Goal: Task Accomplishment & Management: Manage account settings

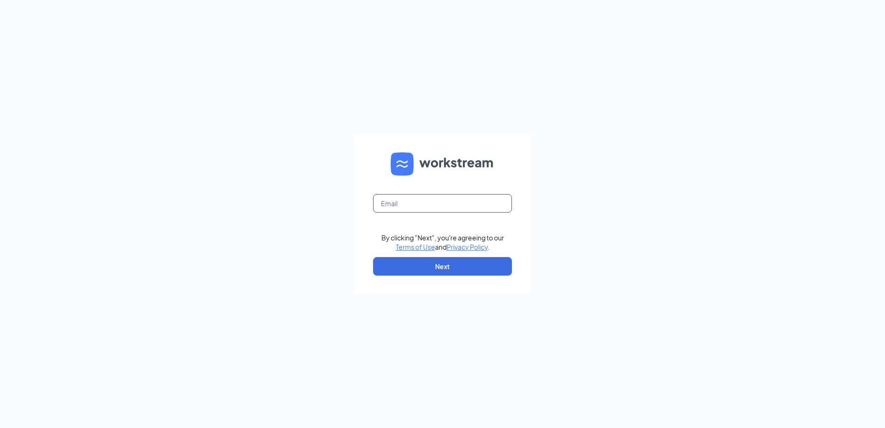
click at [431, 198] on input "text" at bounding box center [442, 203] width 139 height 19
type input "honertc@yahoo.com"
click at [437, 267] on button "Next" at bounding box center [442, 266] width 139 height 19
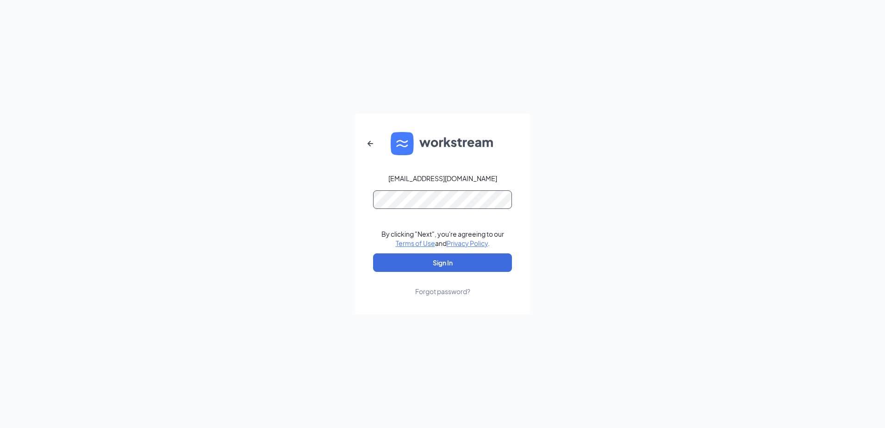
click at [373, 253] on button "Sign In" at bounding box center [442, 262] width 139 height 19
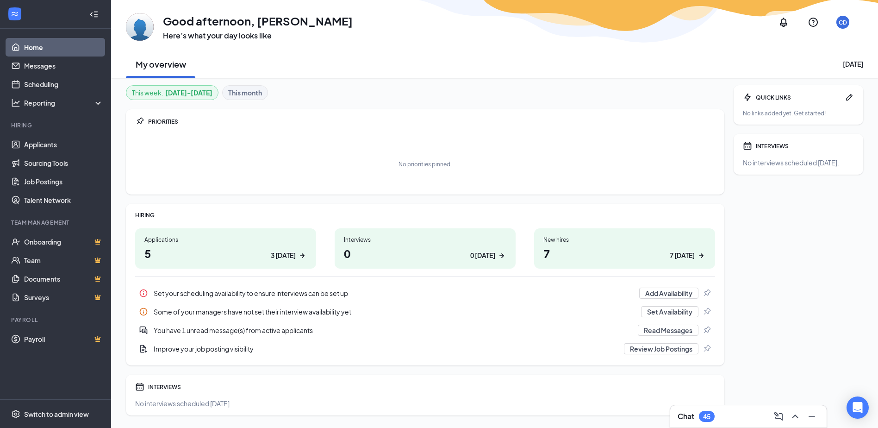
click at [733, 413] on div "Chat 45" at bounding box center [748, 416] width 142 height 15
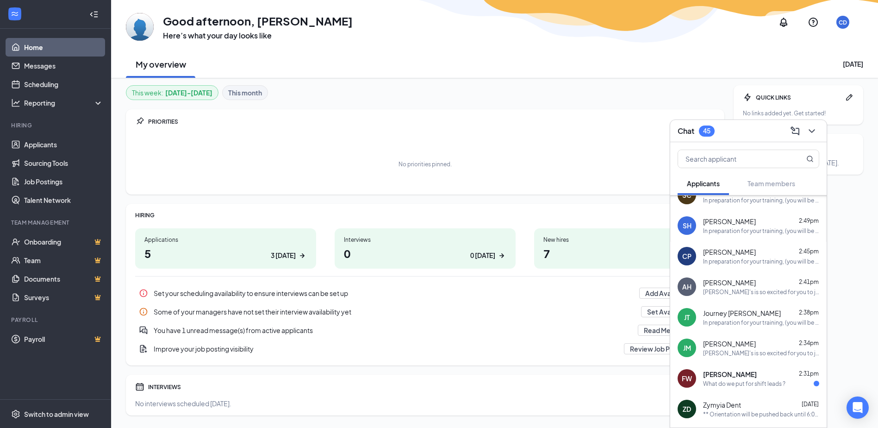
scroll to position [93, 0]
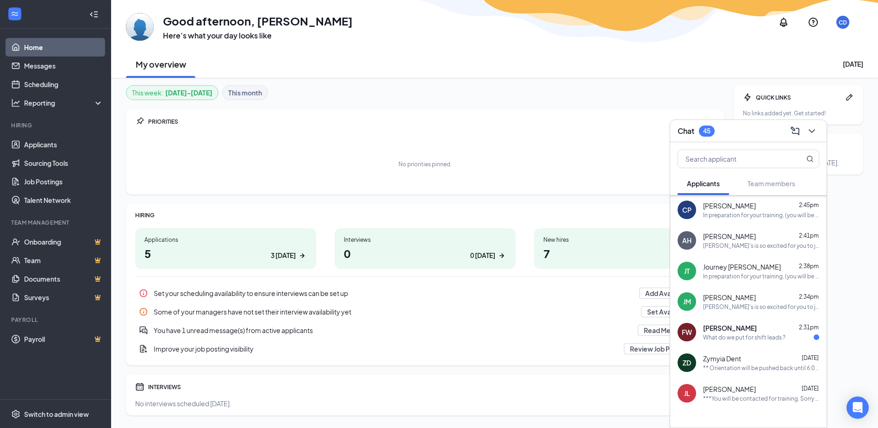
click at [743, 334] on div "What do we put for shift leads ?" at bounding box center [744, 337] width 82 height 8
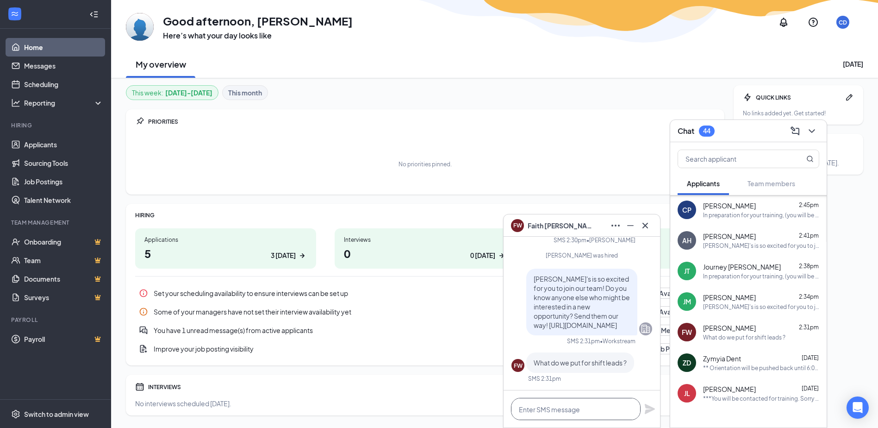
click at [558, 408] on textarea at bounding box center [576, 408] width 130 height 22
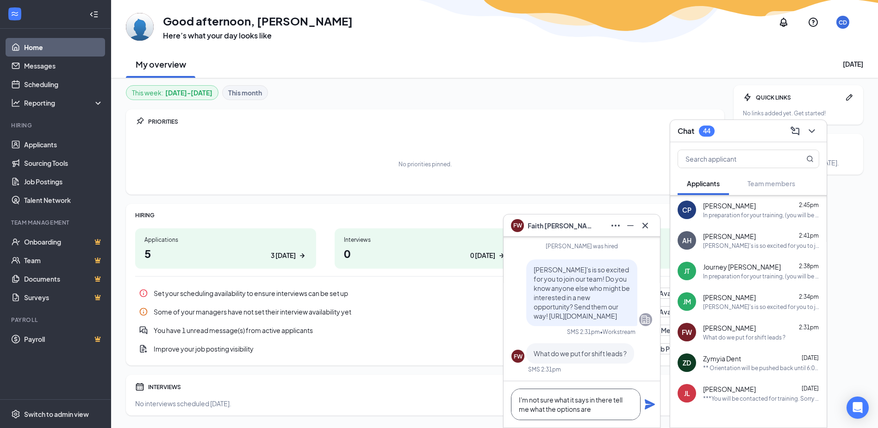
type textarea "I'm not sure what it says in there tell me what the options are"
click at [647, 405] on icon "Plane" at bounding box center [650, 404] width 10 height 10
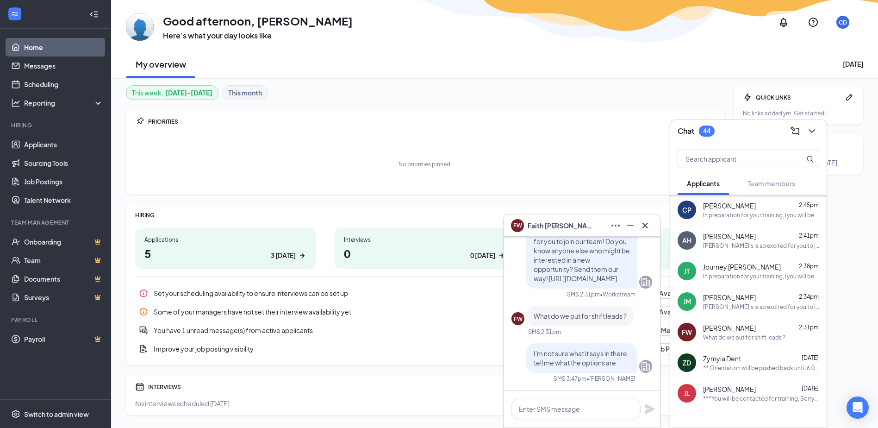
scroll to position [0, 0]
click at [646, 225] on icon "Cross" at bounding box center [644, 225] width 11 height 11
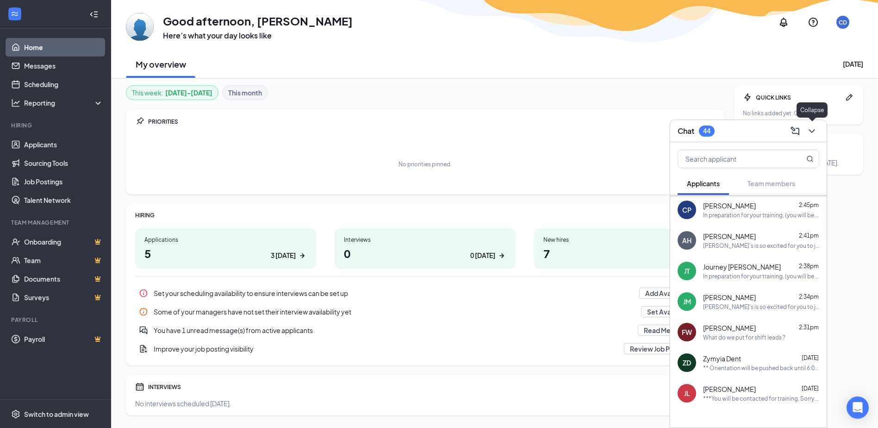
click at [815, 130] on icon "ChevronDown" at bounding box center [811, 130] width 11 height 11
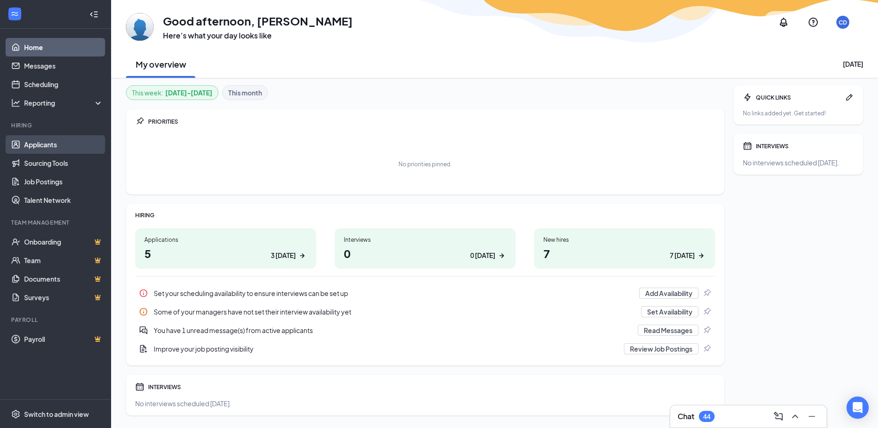
click at [57, 143] on link "Applicants" at bounding box center [63, 144] width 79 height 19
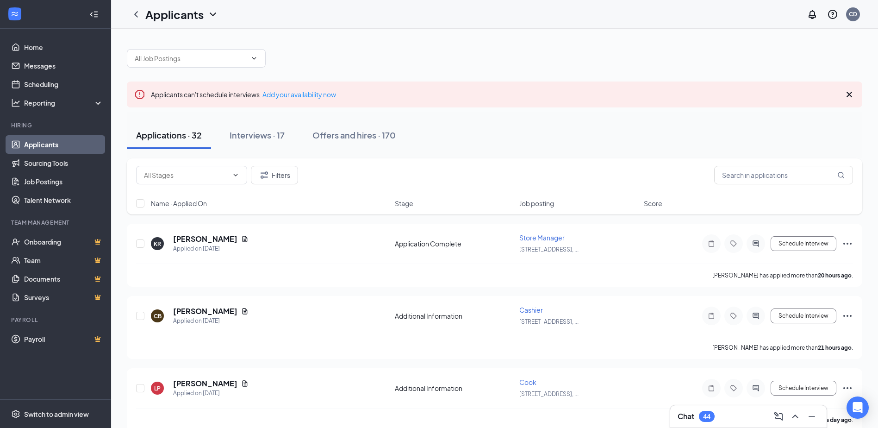
click at [736, 415] on div "Chat 44" at bounding box center [748, 416] width 142 height 15
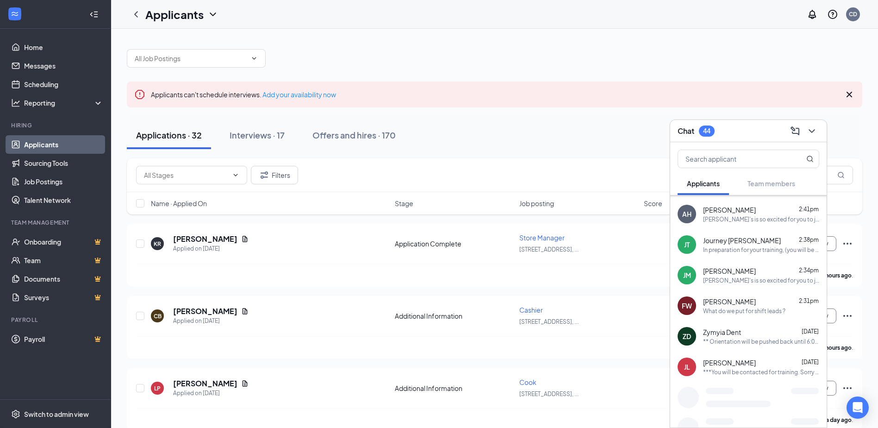
scroll to position [120, 0]
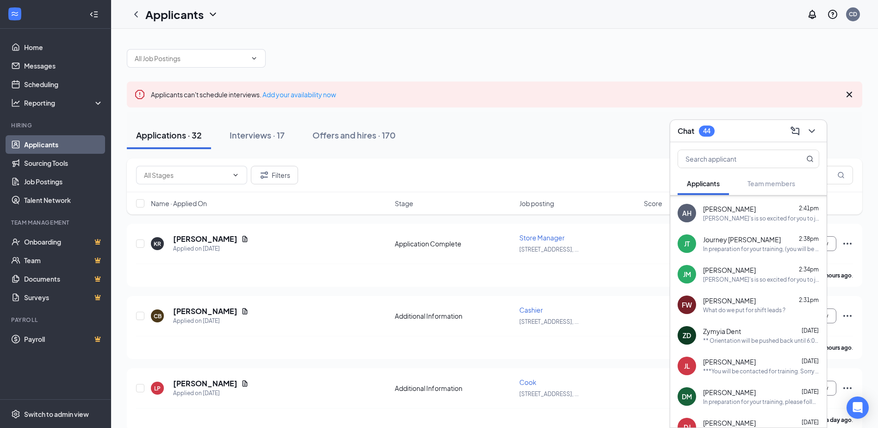
click at [715, 269] on span "[PERSON_NAME]" at bounding box center [729, 269] width 53 height 9
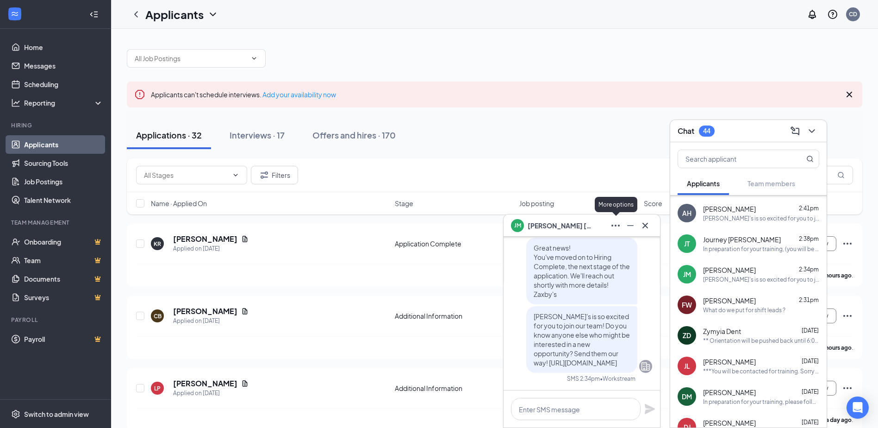
click at [615, 223] on icon "Ellipses" at bounding box center [615, 225] width 11 height 11
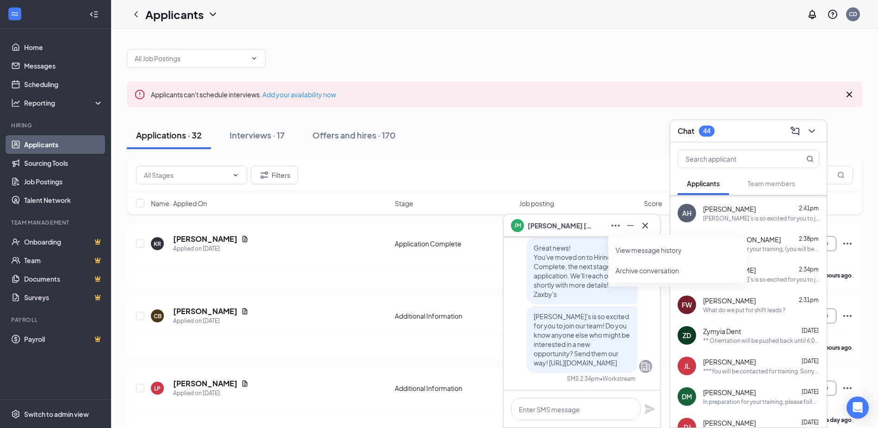
click at [568, 223] on span "[PERSON_NAME]" at bounding box center [559, 225] width 65 height 10
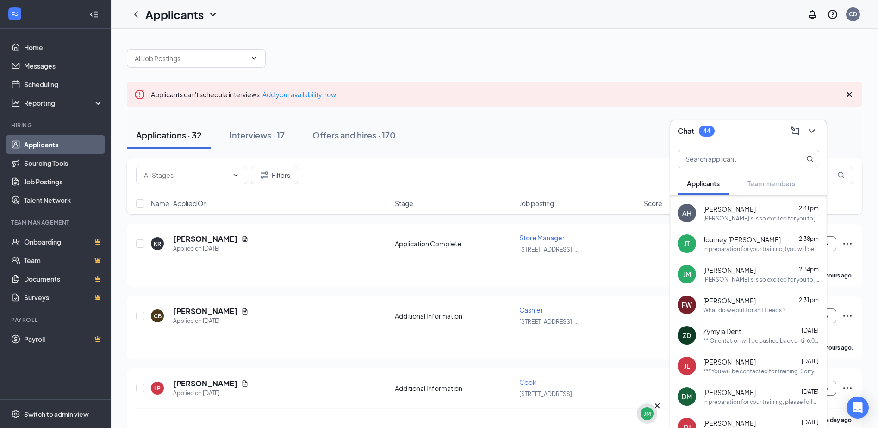
click at [649, 407] on div "JM" at bounding box center [646, 413] width 13 height 13
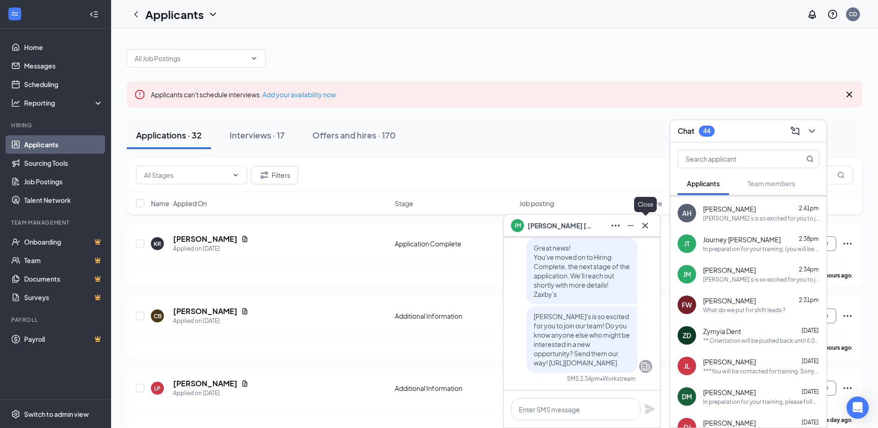
click at [642, 225] on icon "Cross" at bounding box center [644, 225] width 11 height 11
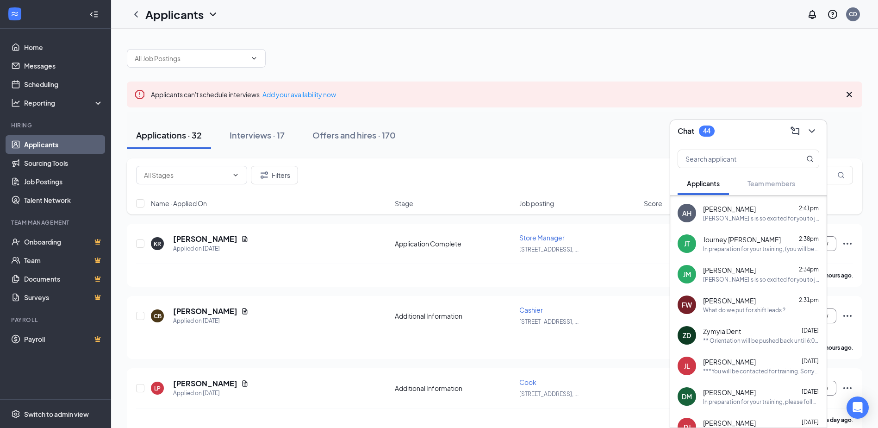
click at [726, 276] on div "[PERSON_NAME]'s is so excited for you to join our team! Do you know anyone else…" at bounding box center [761, 279] width 116 height 8
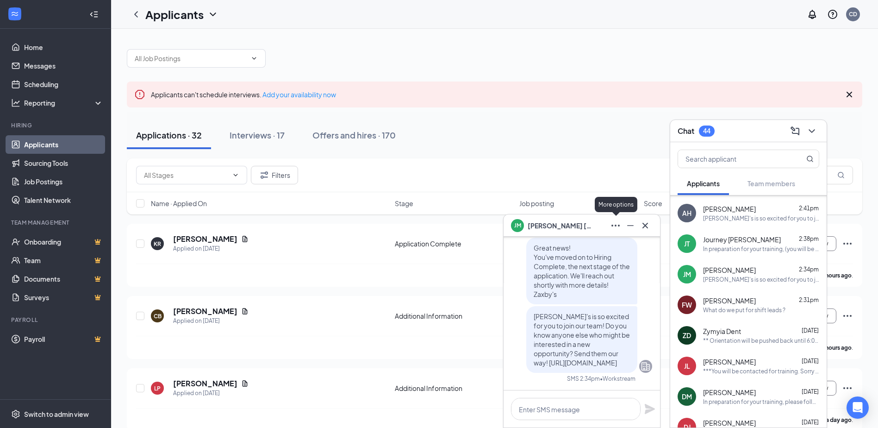
click at [613, 228] on icon "Ellipses" at bounding box center [615, 225] width 11 height 11
click at [541, 223] on span "[PERSON_NAME]" at bounding box center [559, 225] width 65 height 10
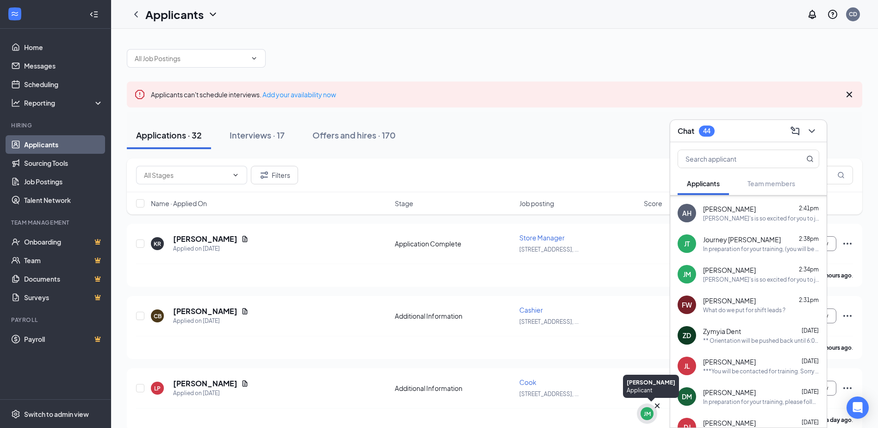
click at [648, 414] on div "JM" at bounding box center [647, 413] width 7 height 8
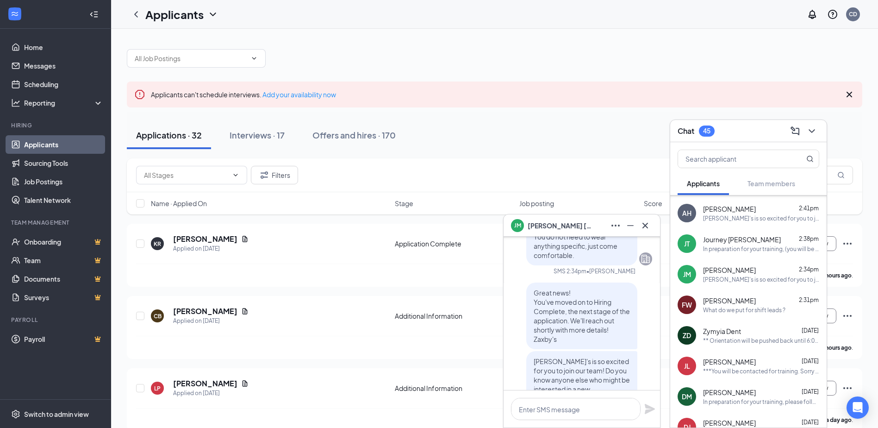
scroll to position [0, 0]
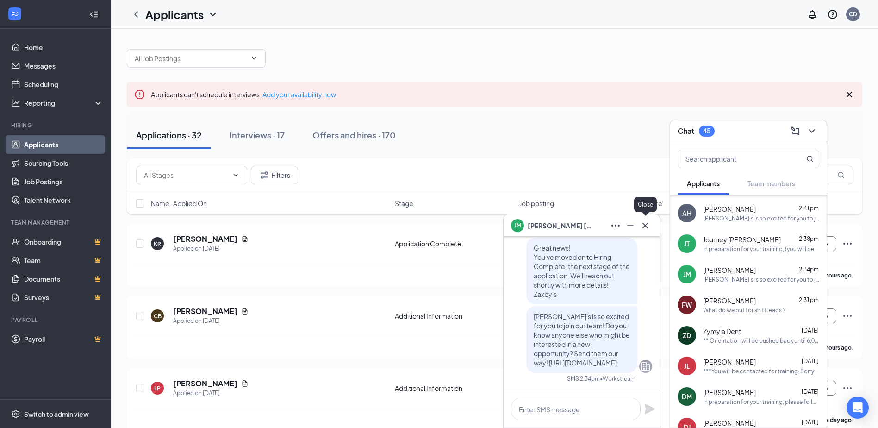
click at [644, 227] on icon "Cross" at bounding box center [645, 225] width 6 height 6
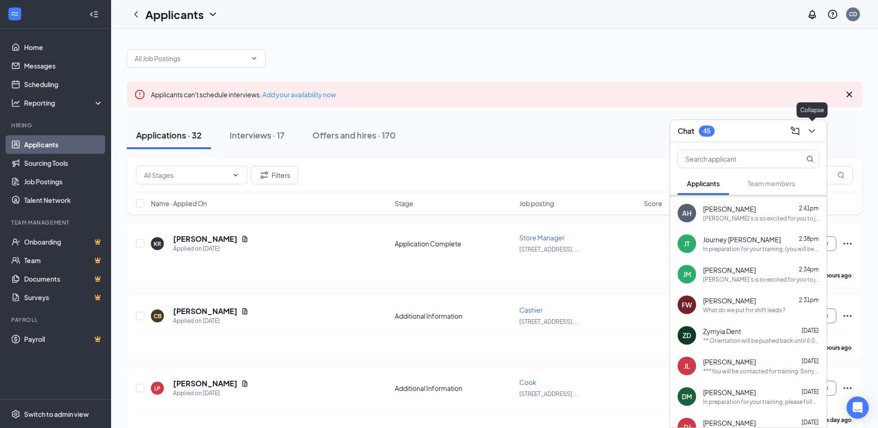
click at [814, 129] on icon "ChevronDown" at bounding box center [811, 131] width 6 height 4
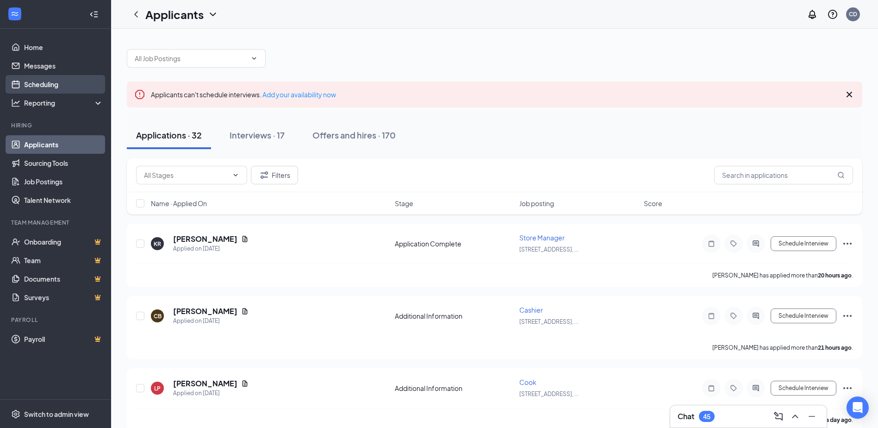
click at [38, 81] on link "Scheduling" at bounding box center [63, 84] width 79 height 19
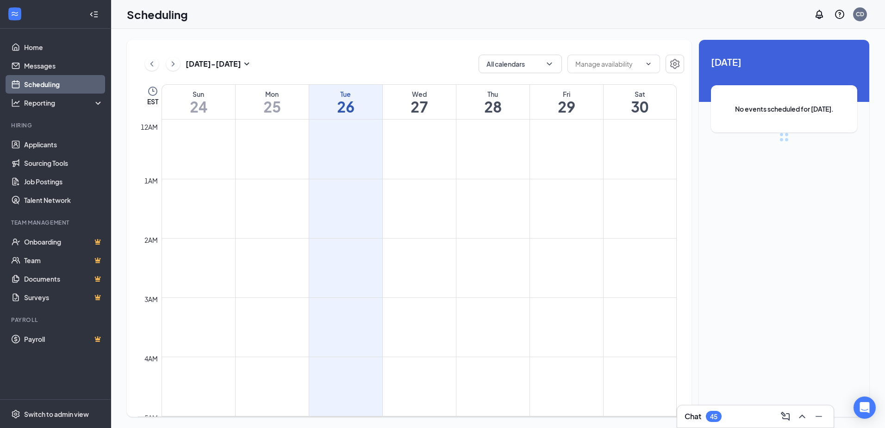
scroll to position [455, 0]
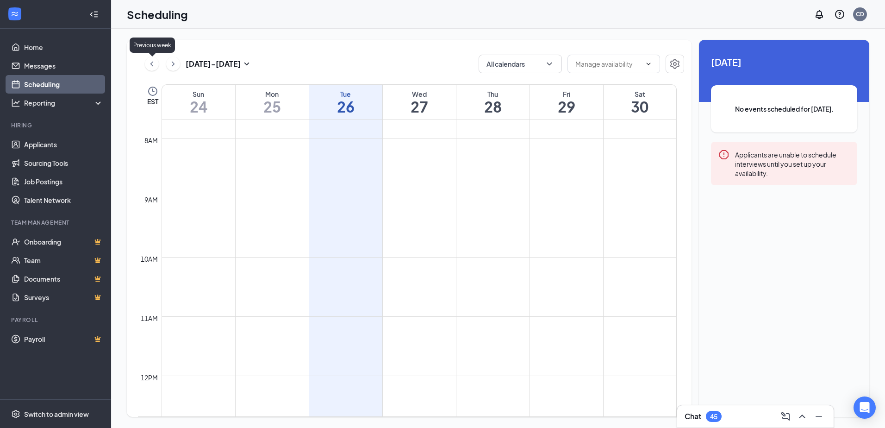
click at [153, 60] on icon "ChevronLeft" at bounding box center [151, 63] width 9 height 11
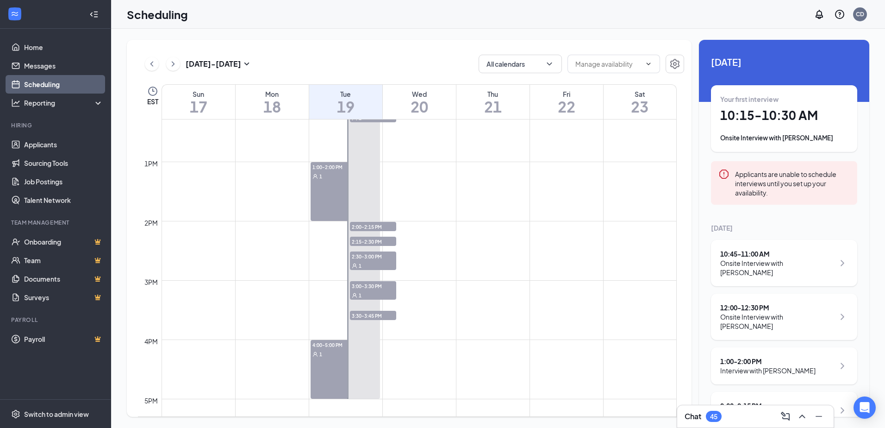
scroll to position [732, 0]
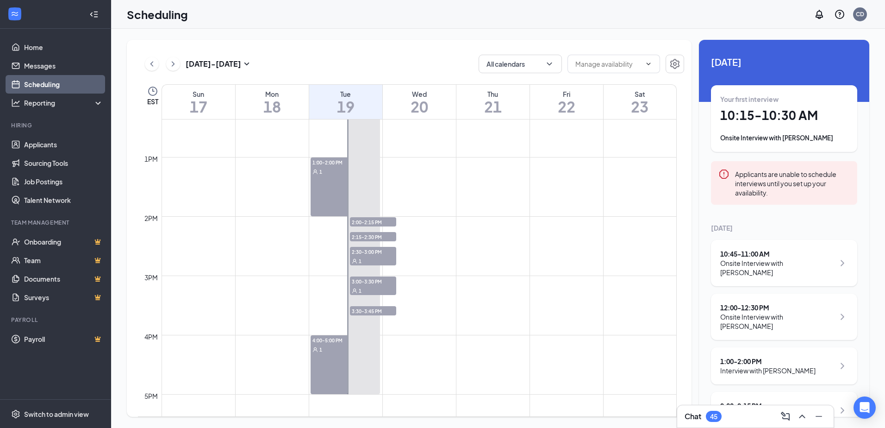
click at [324, 342] on span "4:00-5:00 PM" at bounding box center [333, 339] width 46 height 9
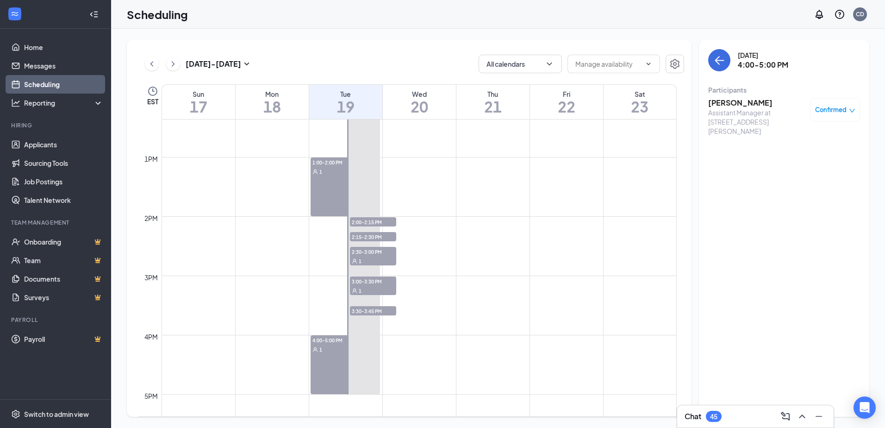
click at [315, 186] on div "1:00-2:00 PM 1" at bounding box center [333, 186] width 46 height 59
click at [376, 287] on div "1" at bounding box center [373, 289] width 46 height 9
click at [745, 104] on h3 "[PERSON_NAME]" at bounding box center [756, 103] width 97 height 10
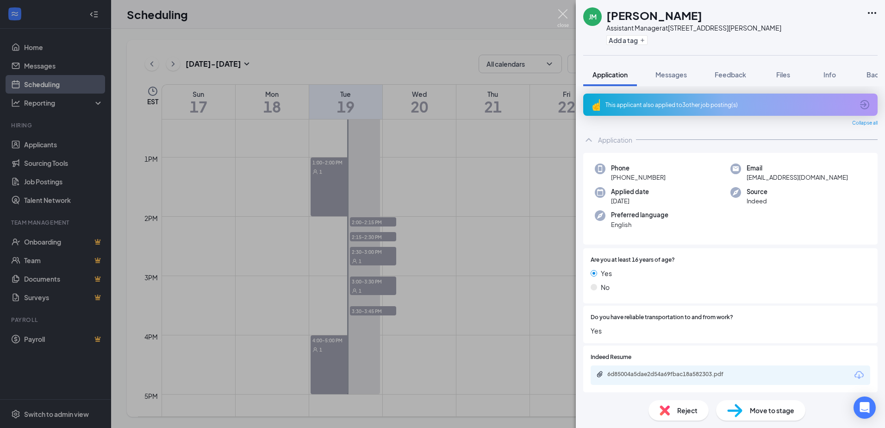
click at [565, 14] on img at bounding box center [563, 18] width 12 height 18
